Goal: Task Accomplishment & Management: Use online tool/utility

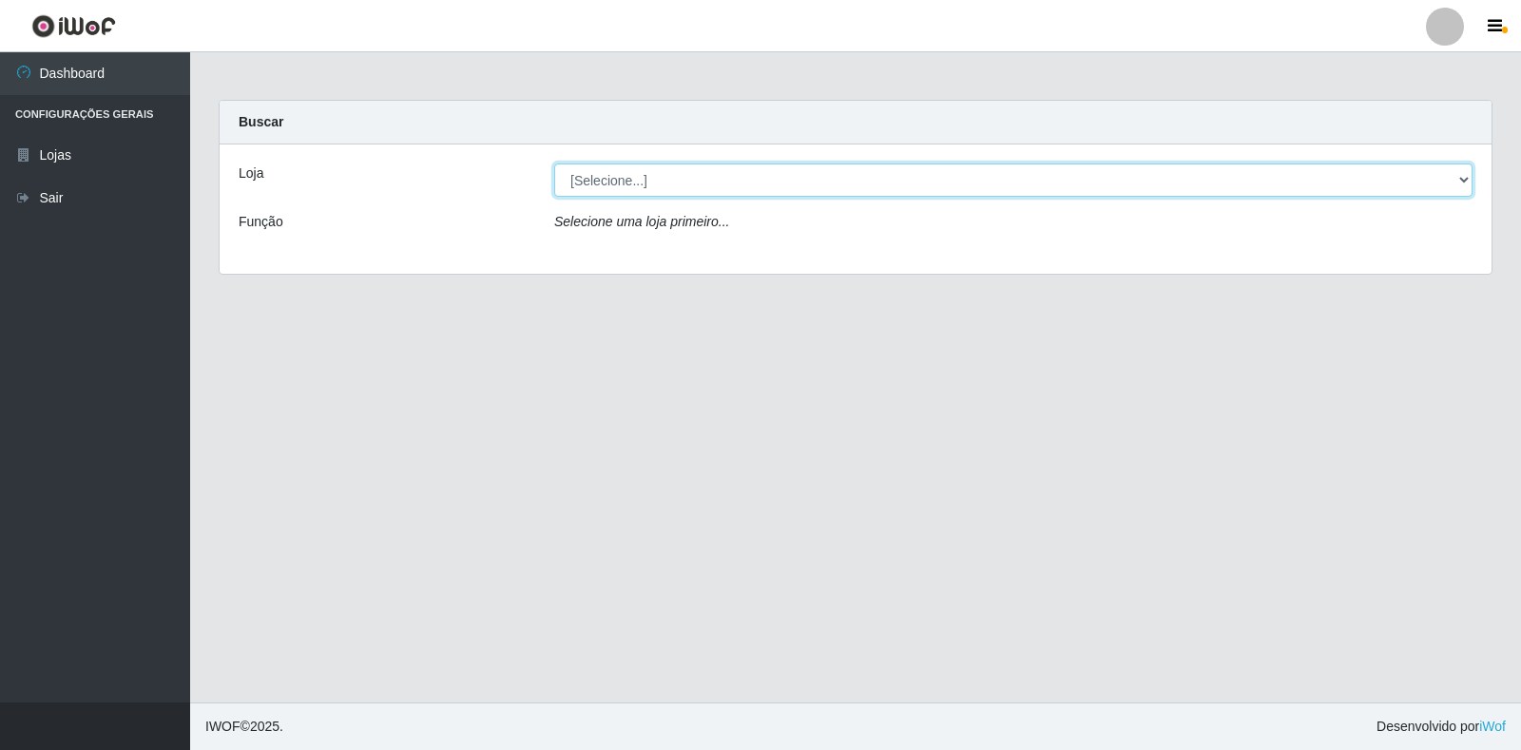
click at [1456, 182] on select "[Selecione...] Atacado Vem - [STREET_ADDRESS]" at bounding box center [1013, 179] width 918 height 33
select select "455"
click at [554, 163] on select "[Selecione...] Atacado Vem - [STREET_ADDRESS]" at bounding box center [1013, 179] width 918 height 33
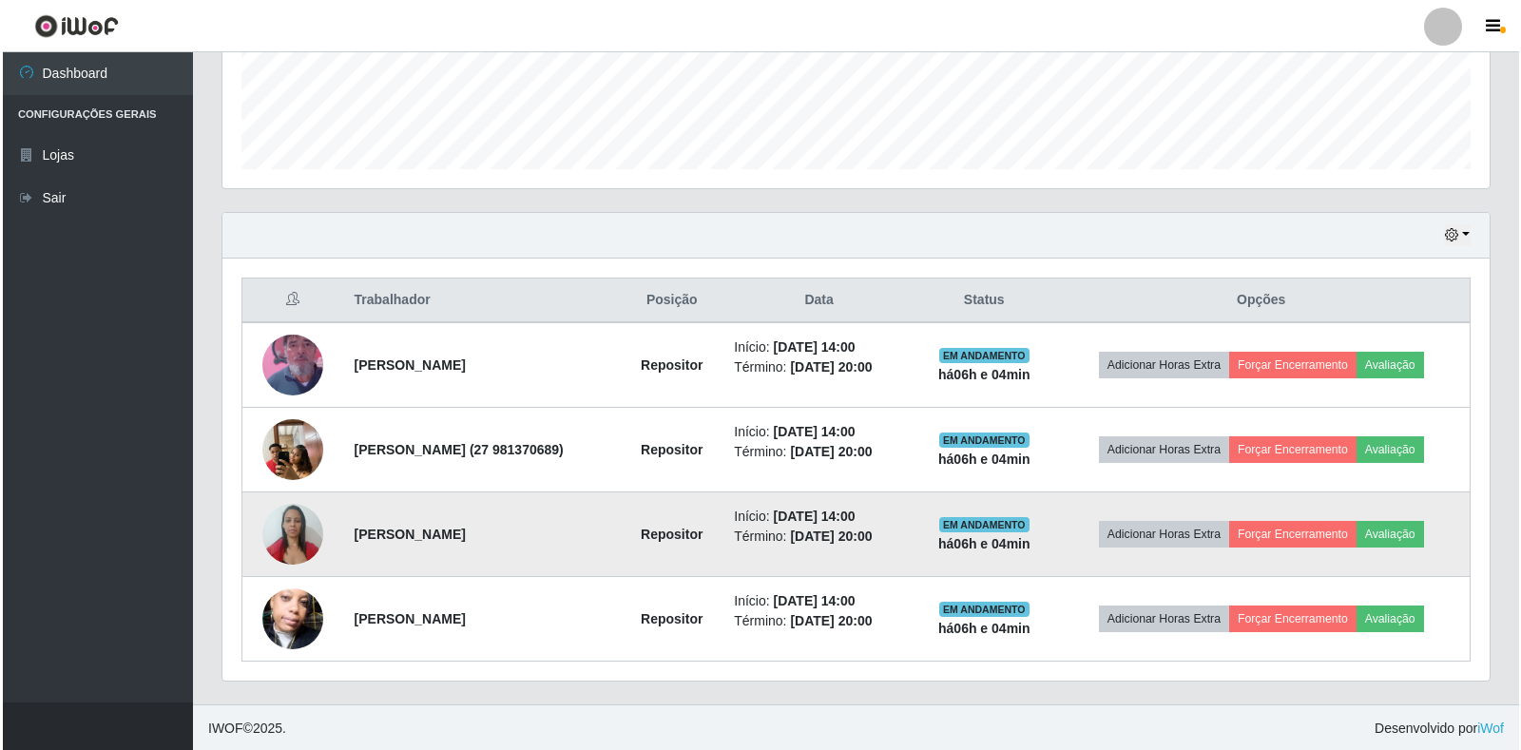
scroll to position [512, 0]
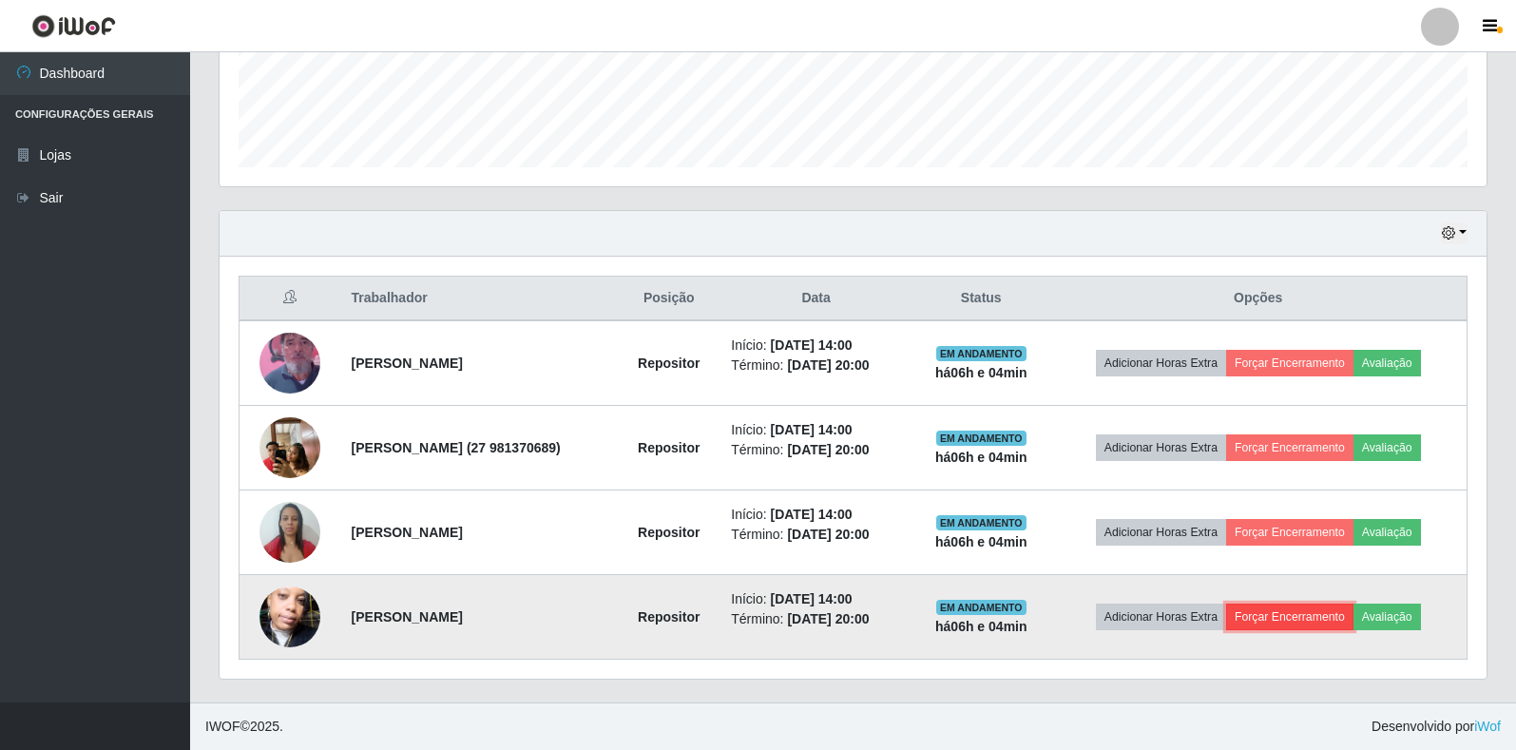
click at [1319, 622] on button "Forçar Encerramento" at bounding box center [1289, 616] width 127 height 27
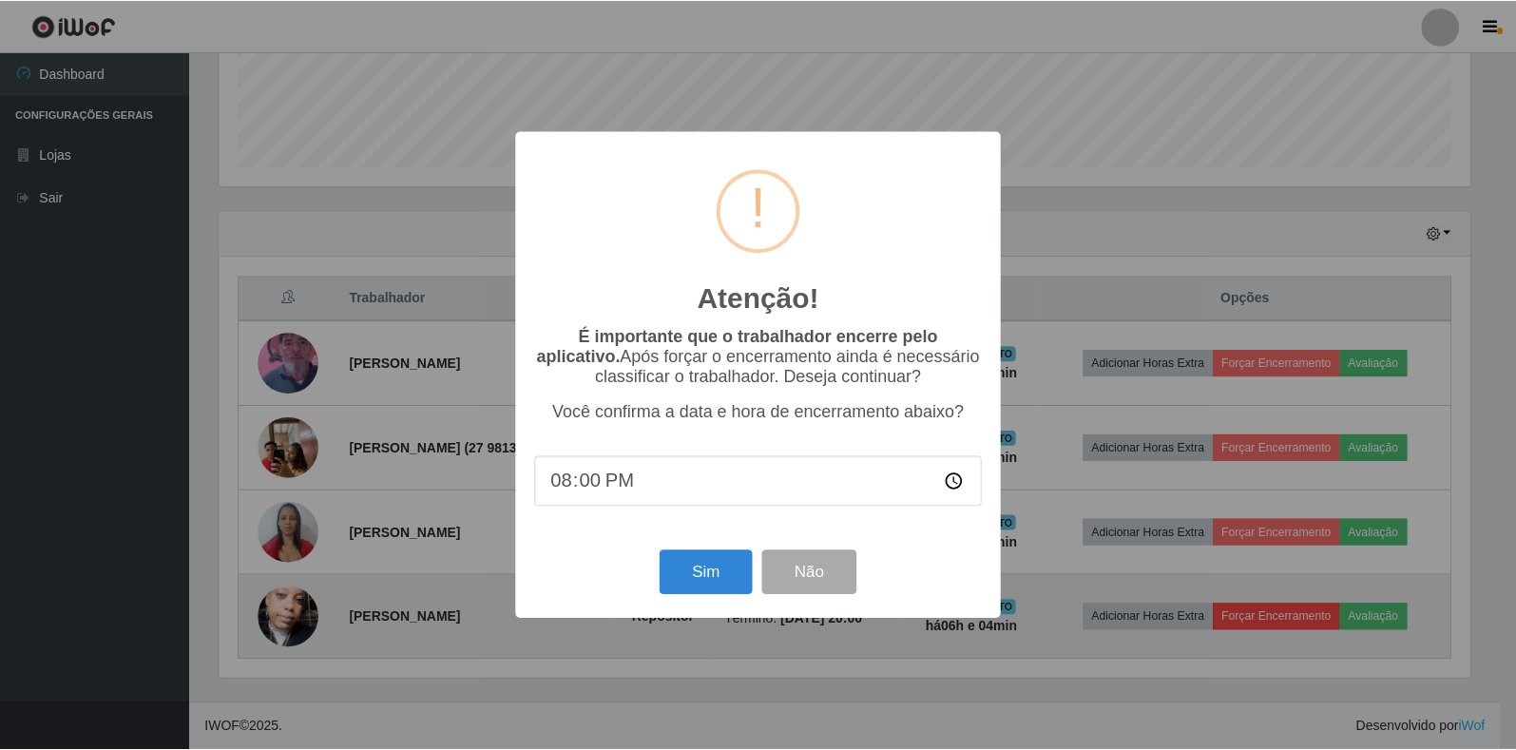
scroll to position [394, 1255]
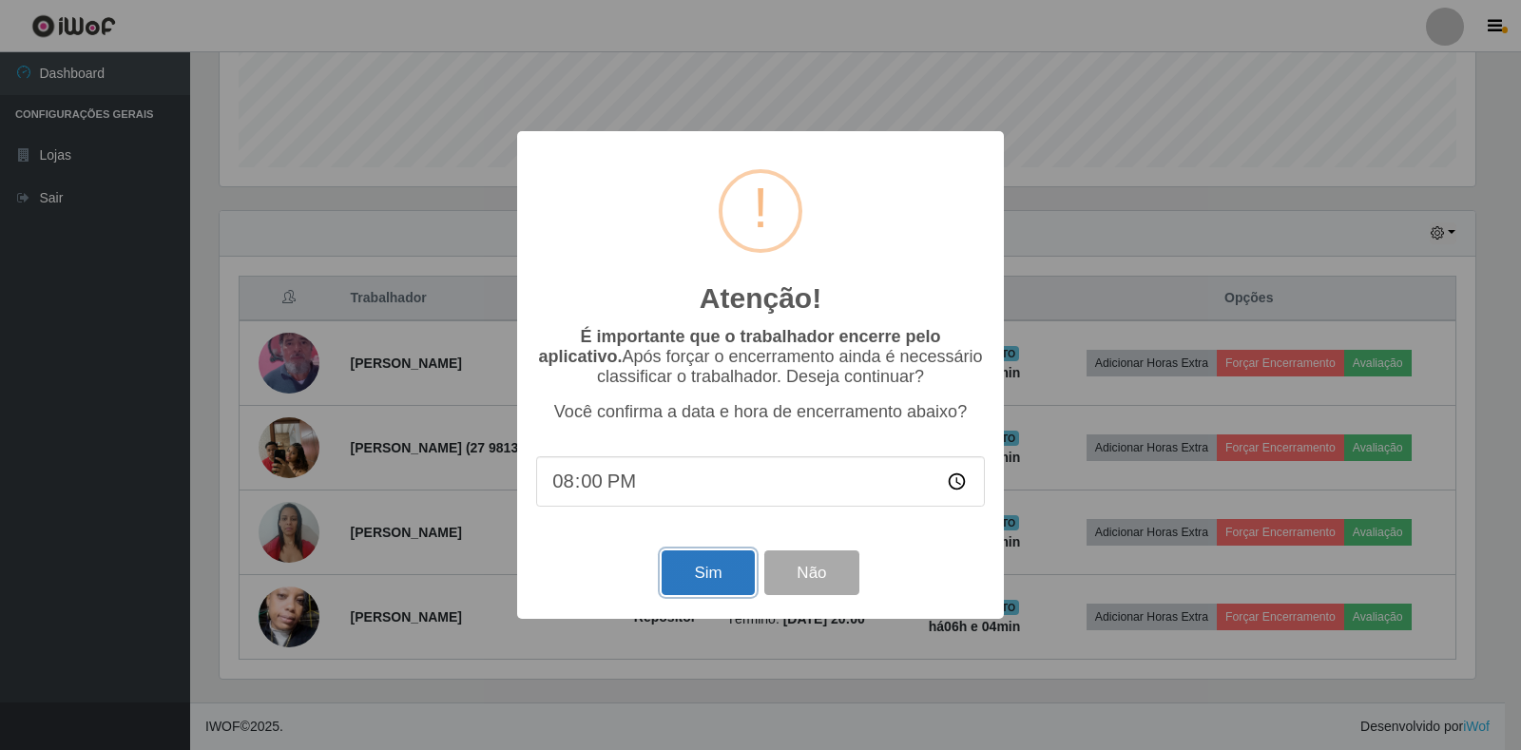
click at [709, 587] on button "Sim" at bounding box center [707, 572] width 92 height 45
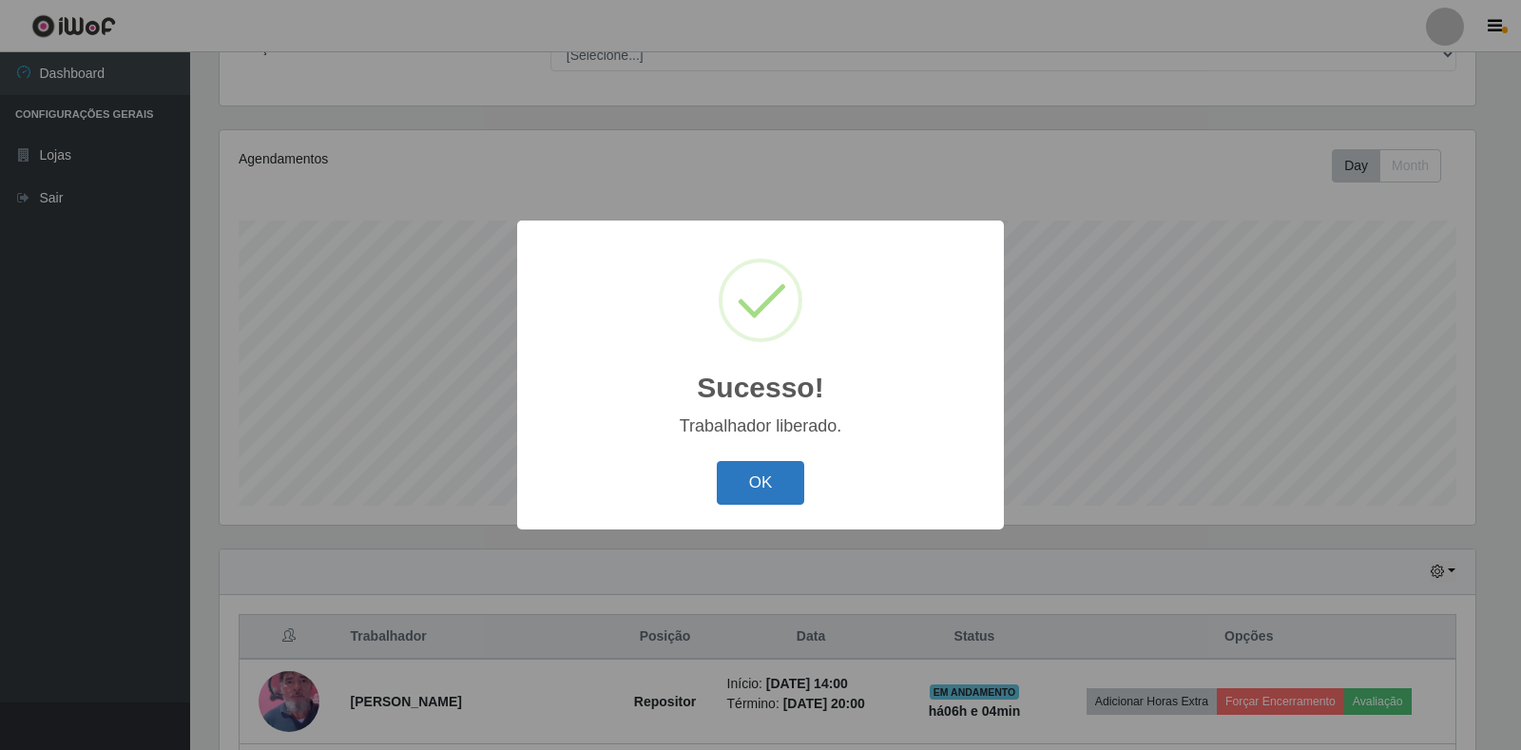
click at [780, 485] on button "OK" at bounding box center [761, 483] width 88 height 45
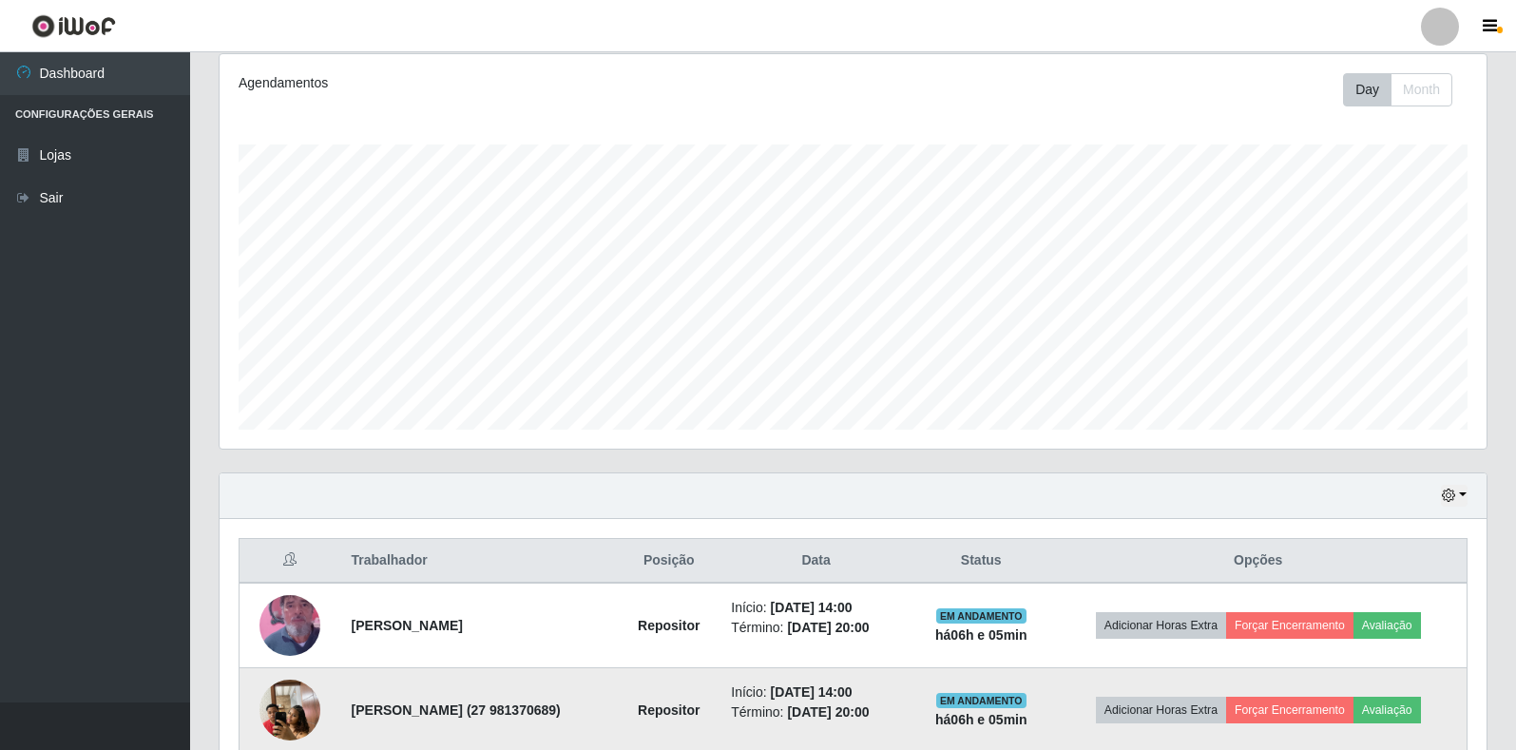
scroll to position [364, 0]
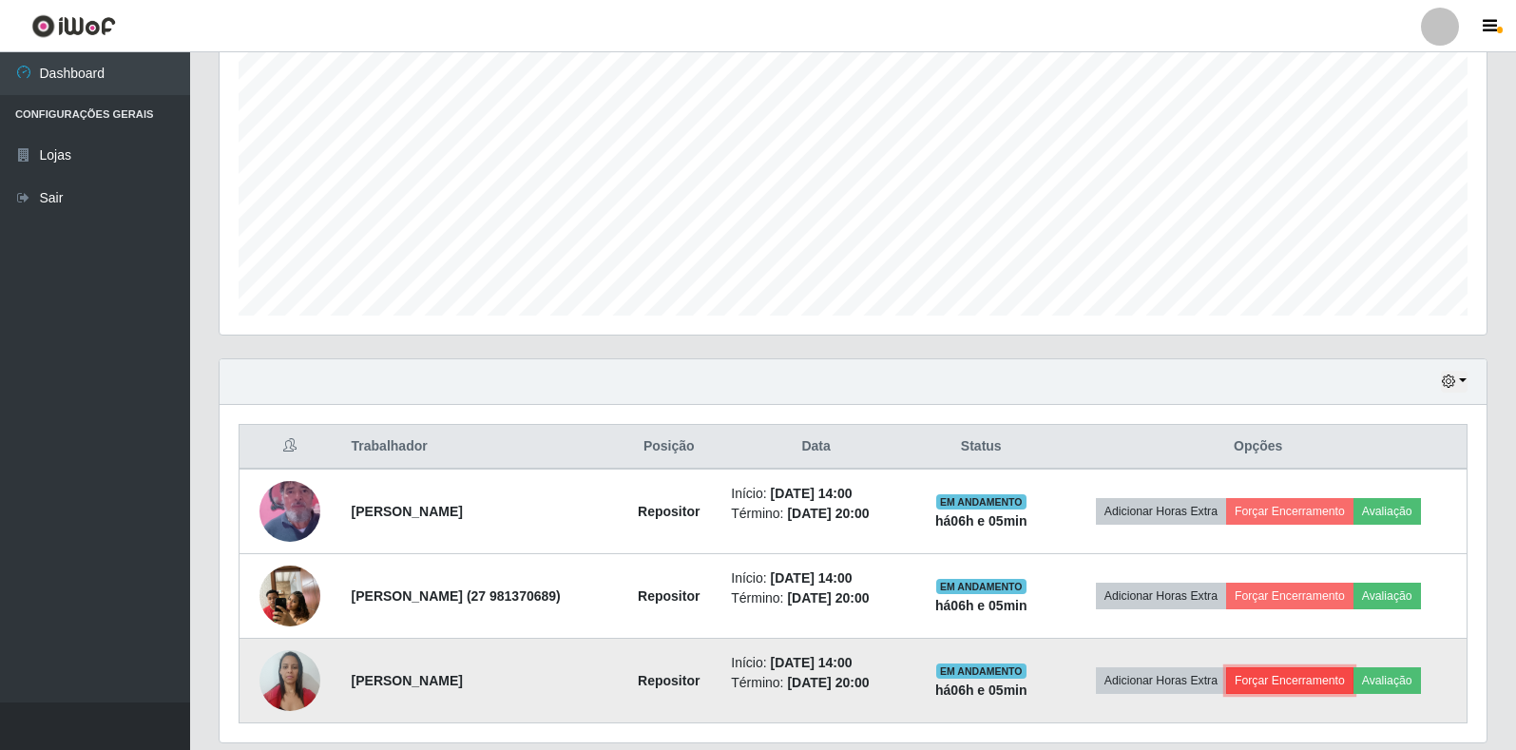
click at [1325, 679] on button "Forçar Encerramento" at bounding box center [1289, 680] width 127 height 27
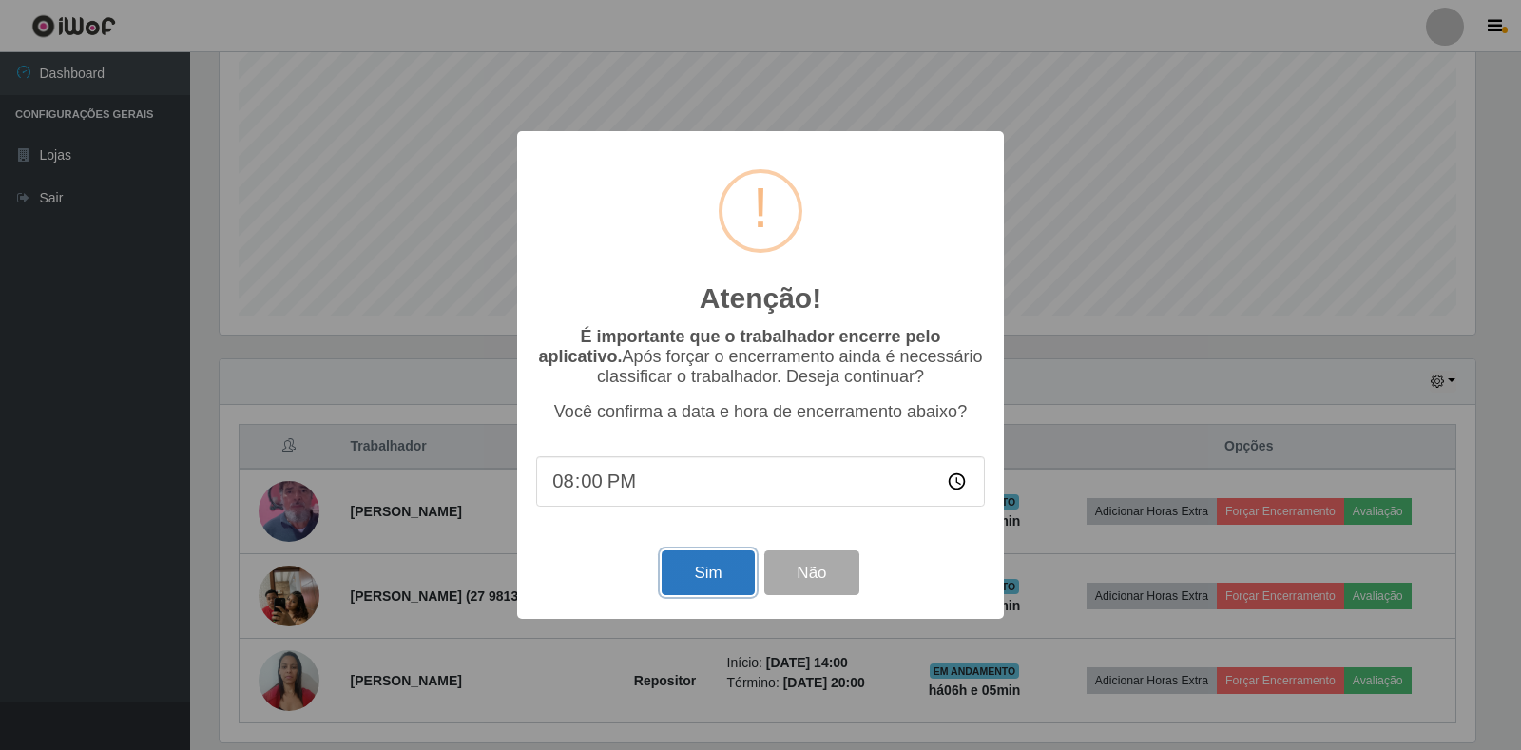
click at [713, 569] on button "Sim" at bounding box center [707, 572] width 92 height 45
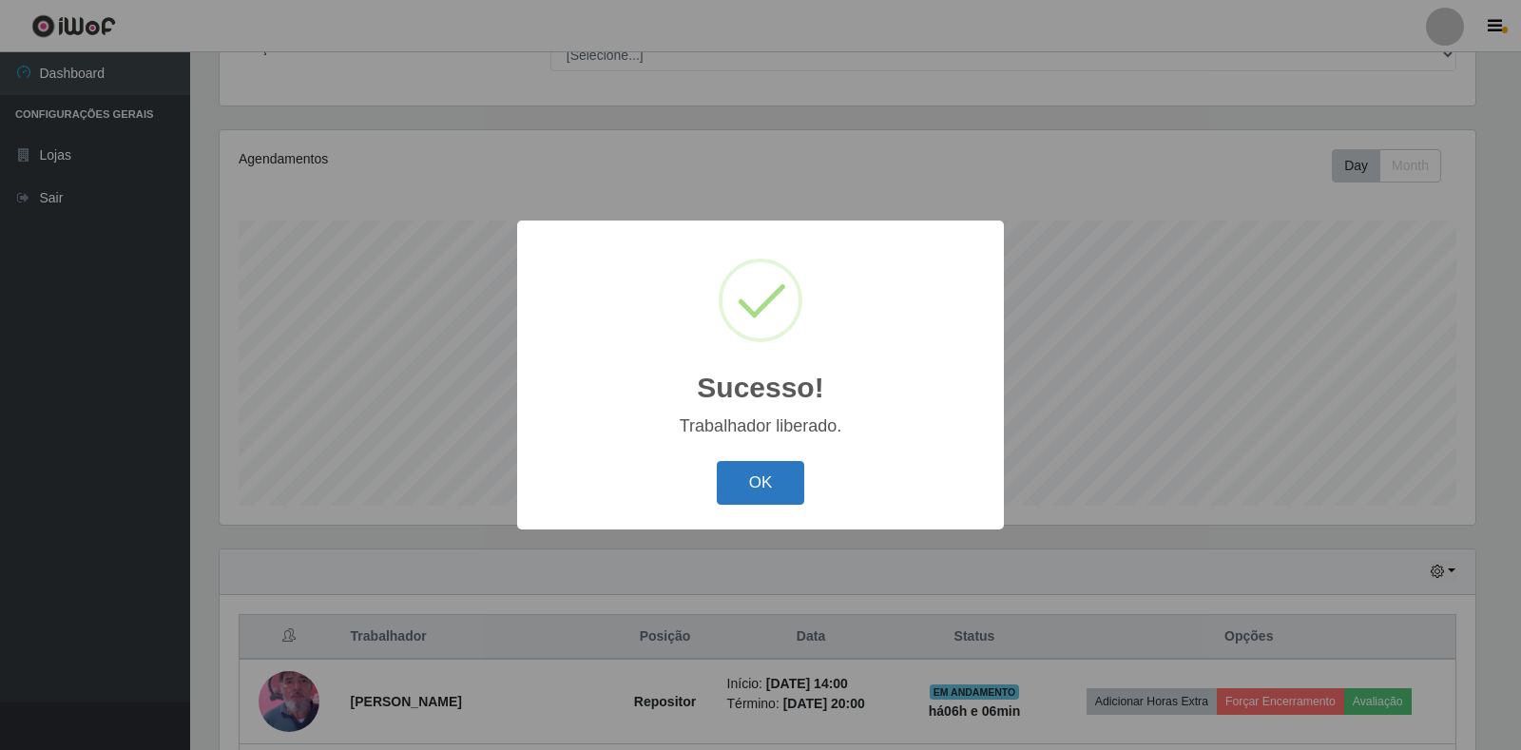
click at [768, 480] on button "OK" at bounding box center [761, 483] width 88 height 45
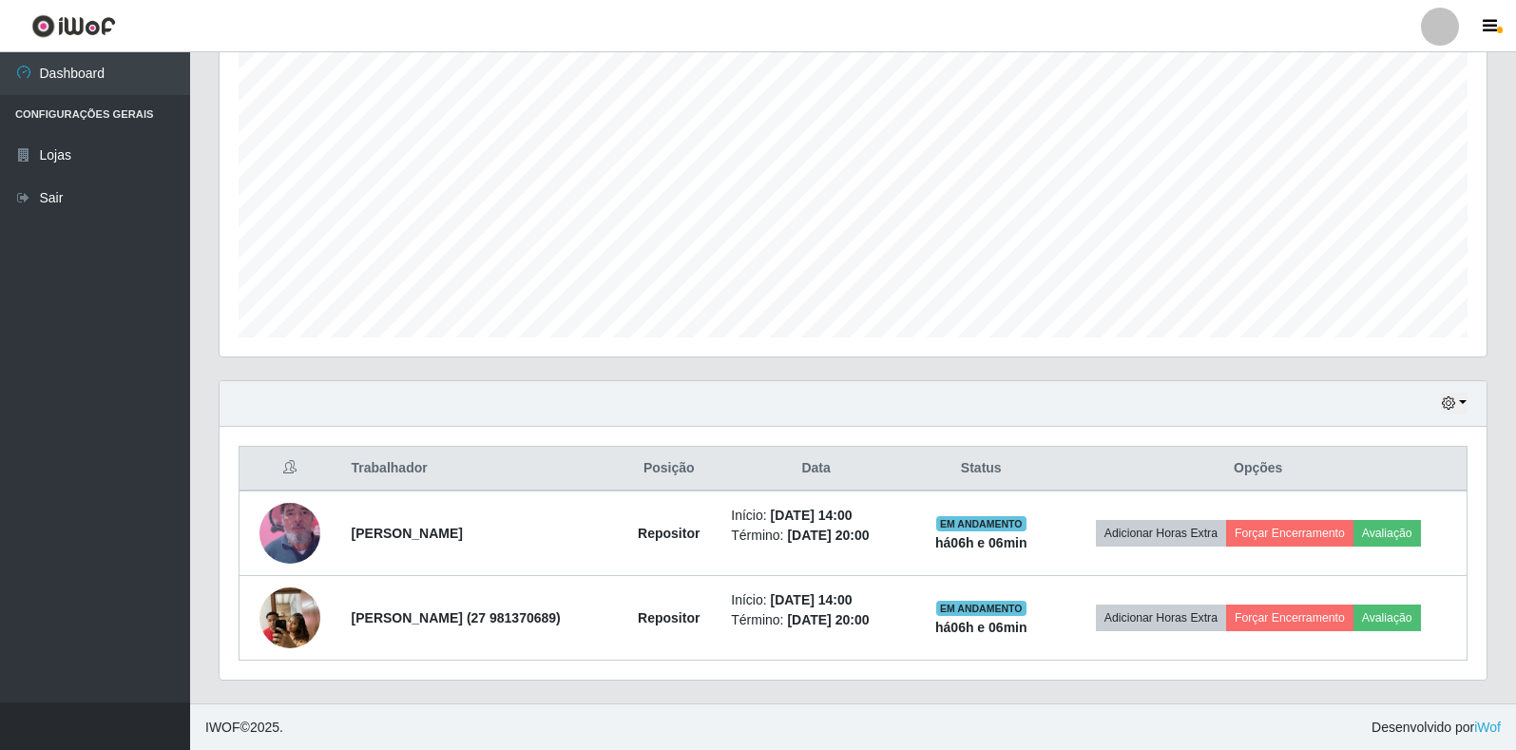
scroll to position [343, 0]
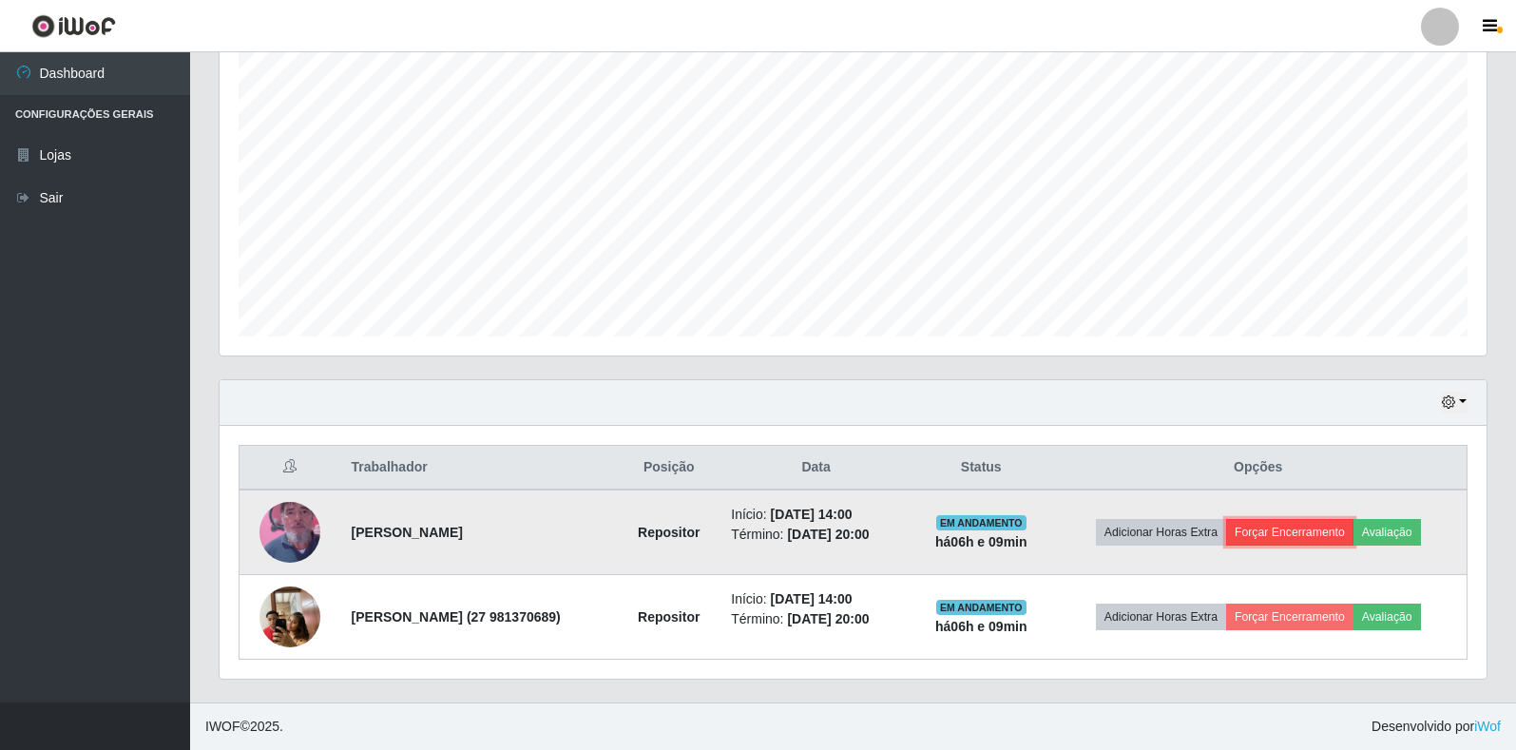
click at [1293, 536] on button "Forçar Encerramento" at bounding box center [1289, 532] width 127 height 27
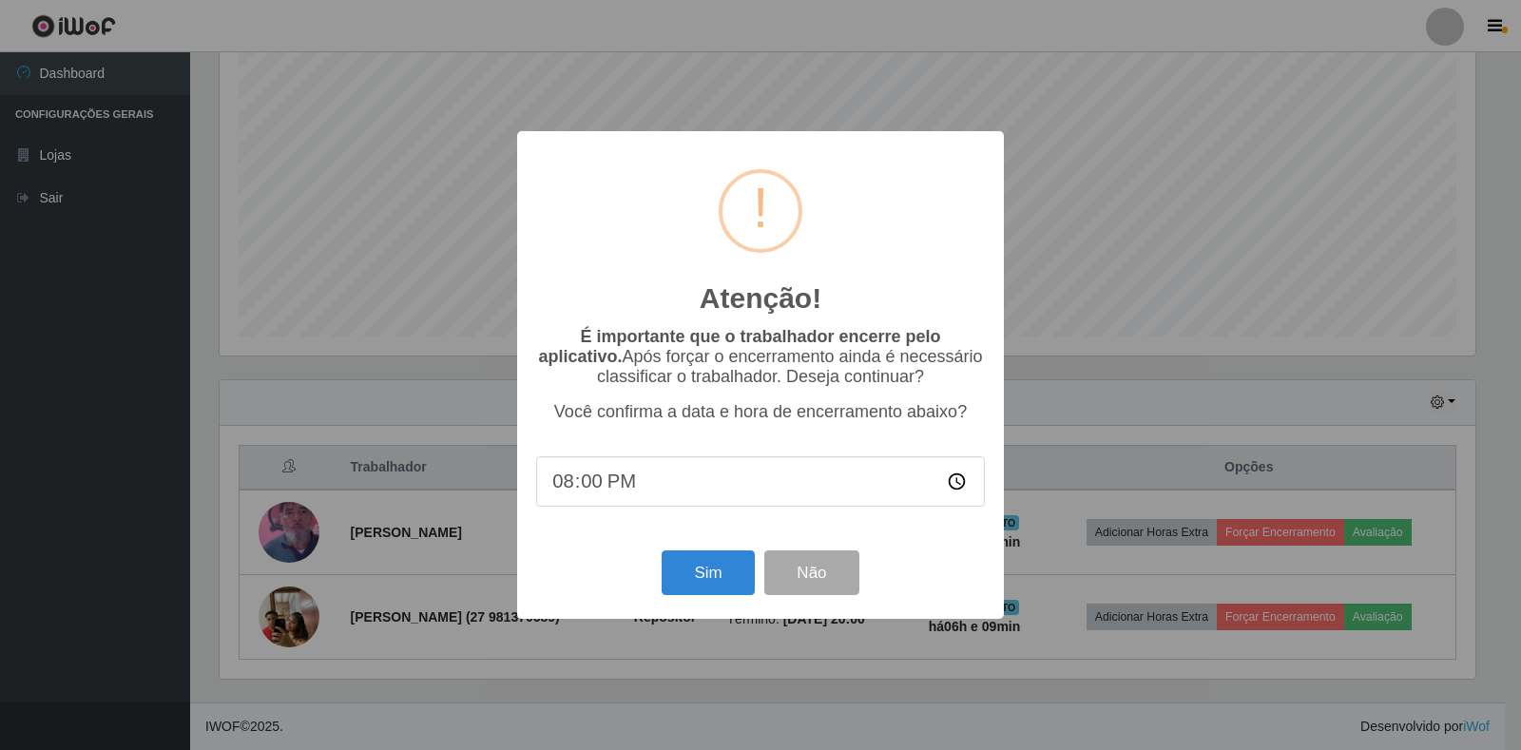
click at [650, 475] on input "20:00" at bounding box center [760, 481] width 449 height 50
type input "20:09"
click at [689, 578] on button "Sim" at bounding box center [707, 572] width 92 height 45
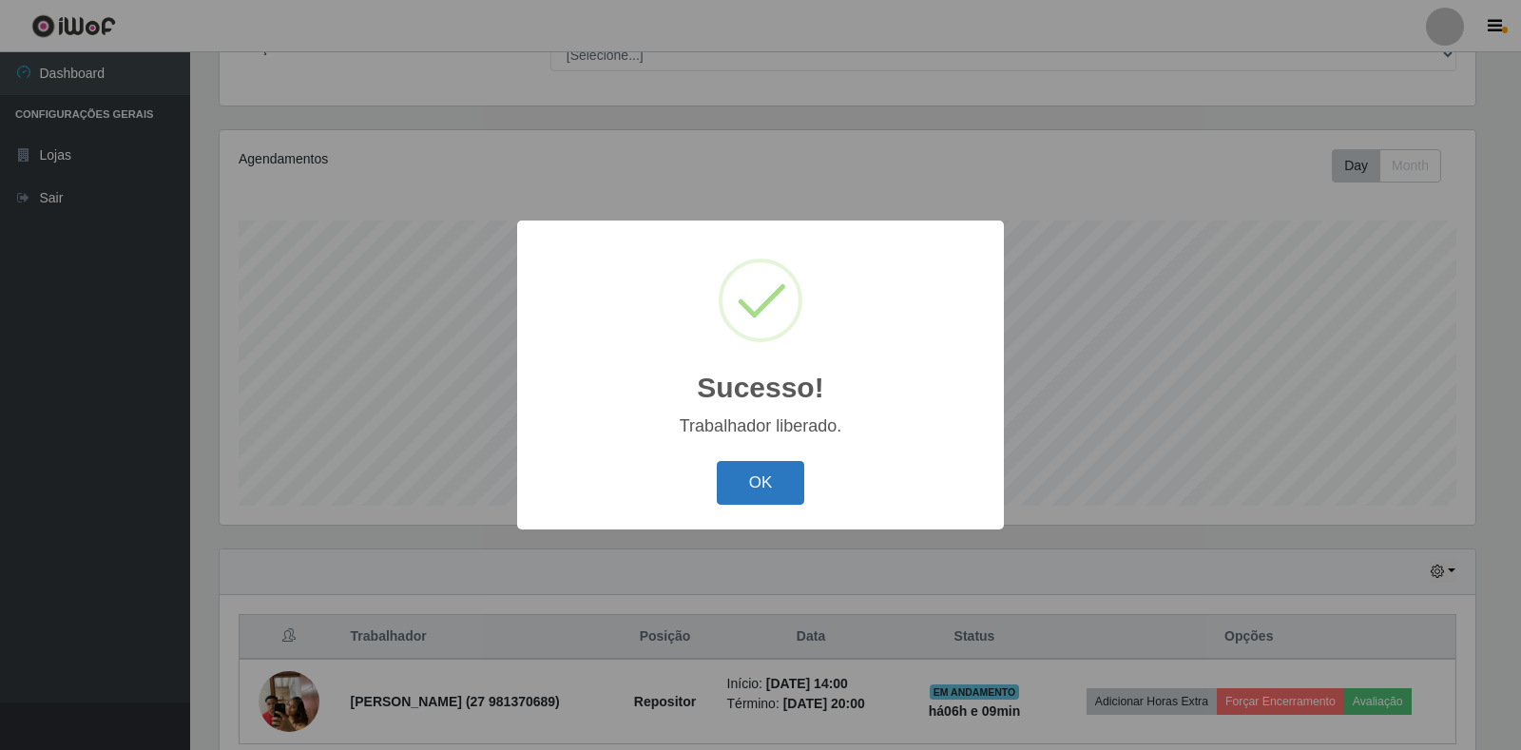
click at [794, 484] on button "OK" at bounding box center [761, 483] width 88 height 45
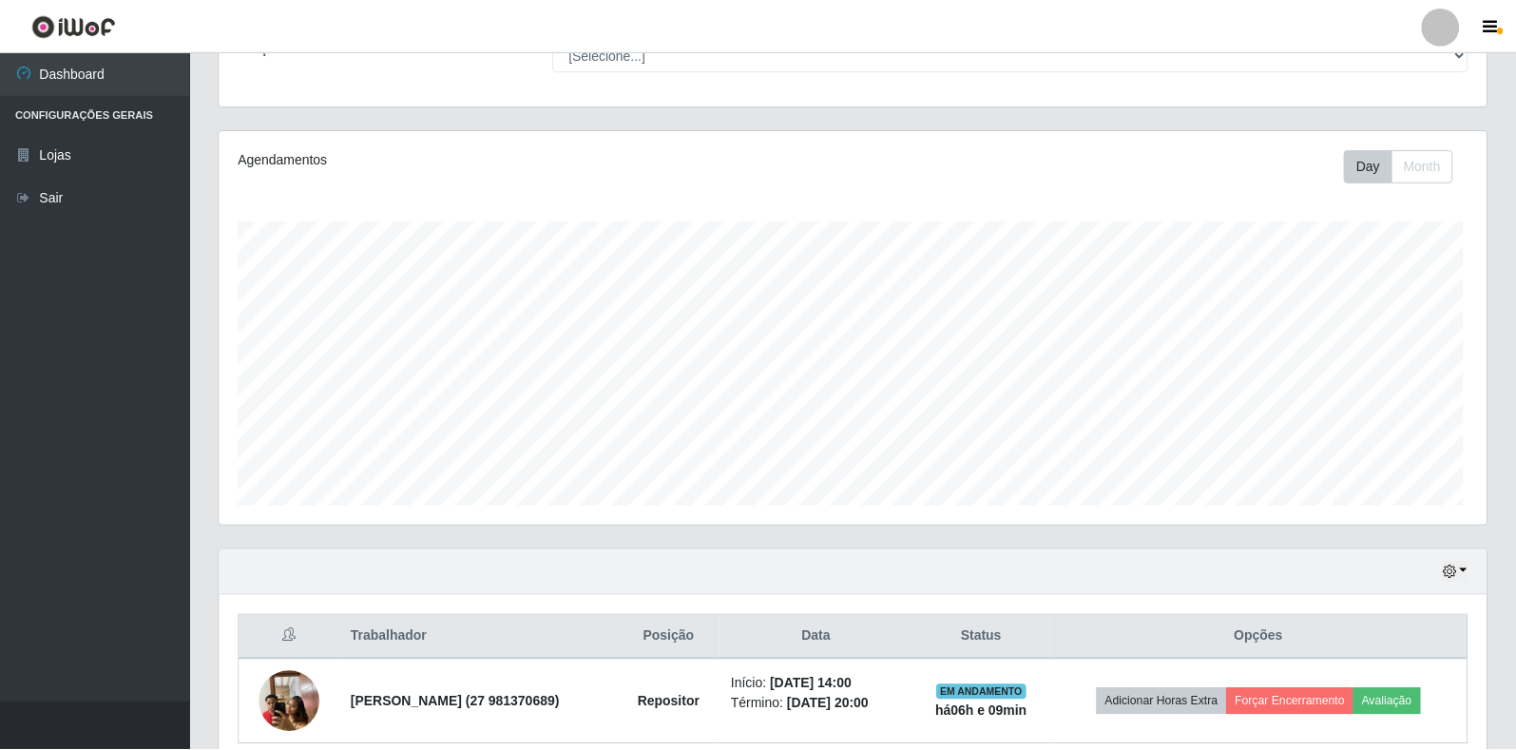
scroll to position [394, 1267]
